Goal: Information Seeking & Learning: Learn about a topic

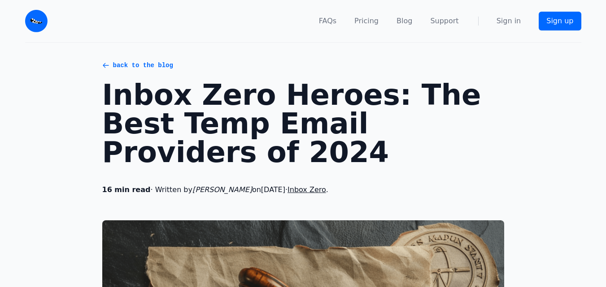
click at [102, 66] on icon at bounding box center [105, 65] width 7 height 7
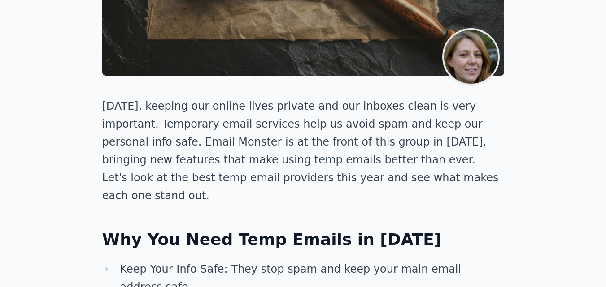
scroll to position [449, 0]
